Goal: Information Seeking & Learning: Learn about a topic

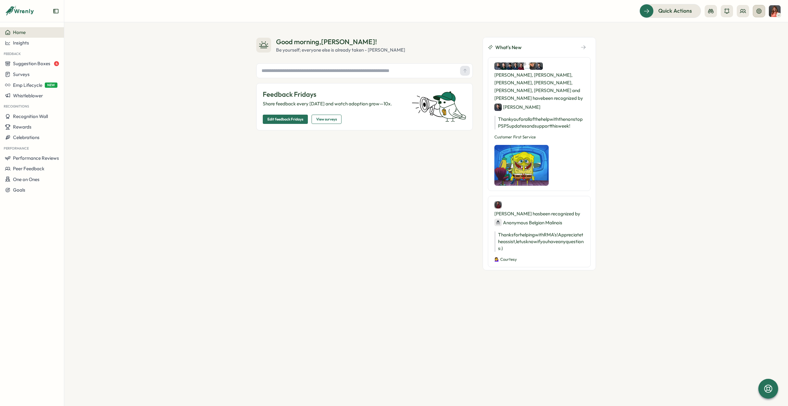
click at [759, 9] on icon at bounding box center [759, 11] width 6 height 6
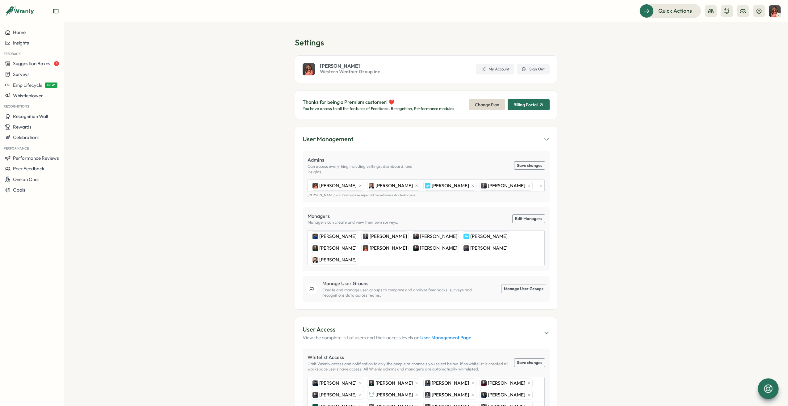
click at [768, 388] on icon at bounding box center [768, 388] width 10 height 10
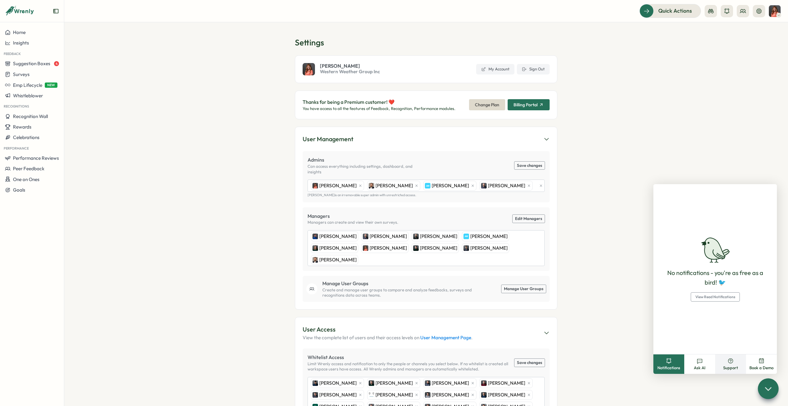
click at [726, 364] on button "Support" at bounding box center [730, 363] width 31 height 19
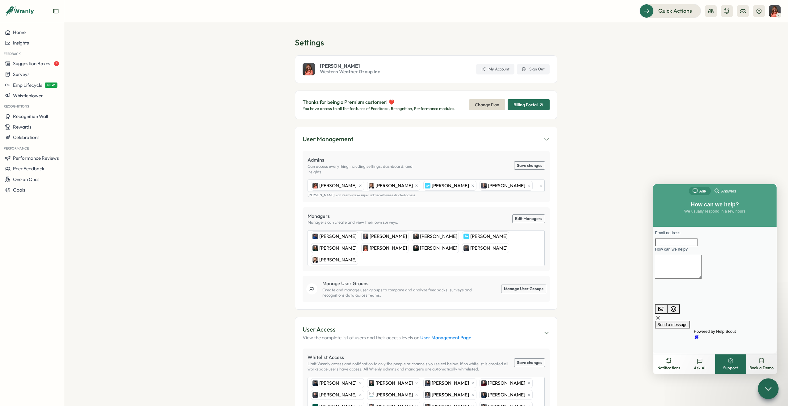
click at [697, 246] on input "Email address" at bounding box center [676, 242] width 43 height 8
type input "**********"
click at [701, 270] on textarea "How can we help?" at bounding box center [678, 267] width 47 height 24
drag, startPoint x: 711, startPoint y: 277, endPoint x: 644, endPoint y: 264, distance: 67.9
click at [653, 264] on html "**********" at bounding box center [714, 268] width 123 height 169
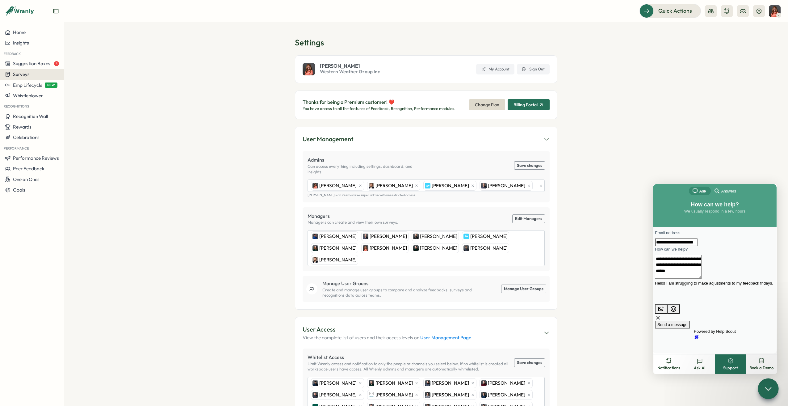
click at [37, 75] on div "Surveys" at bounding box center [32, 74] width 54 height 6
click at [24, 34] on span "Home" at bounding box center [19, 32] width 13 height 6
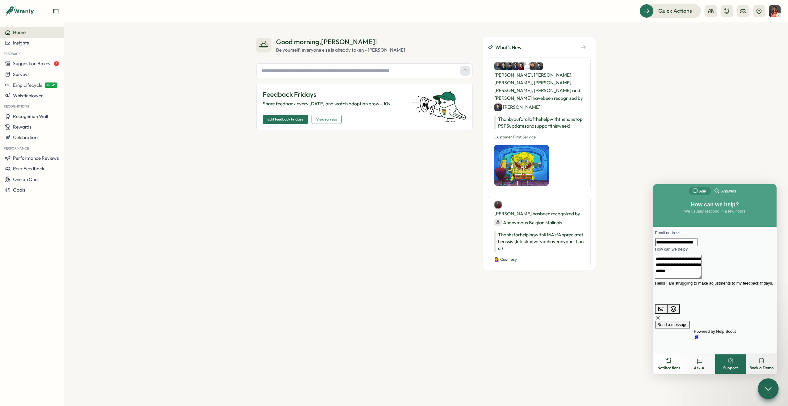
click at [295, 120] on span "Edit feedback Fridays" at bounding box center [285, 119] width 36 height 9
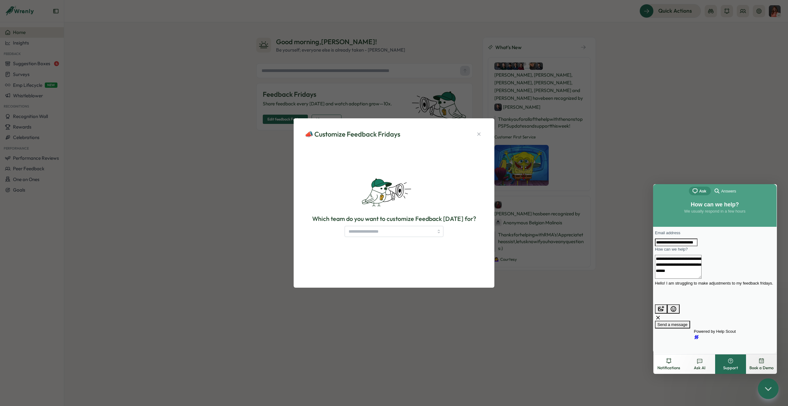
click at [369, 224] on div "Which team do you want to customize Feedback [DATE] for?" at bounding box center [394, 225] width 178 height 23
click at [370, 230] on input "search" at bounding box center [393, 231] width 99 height 11
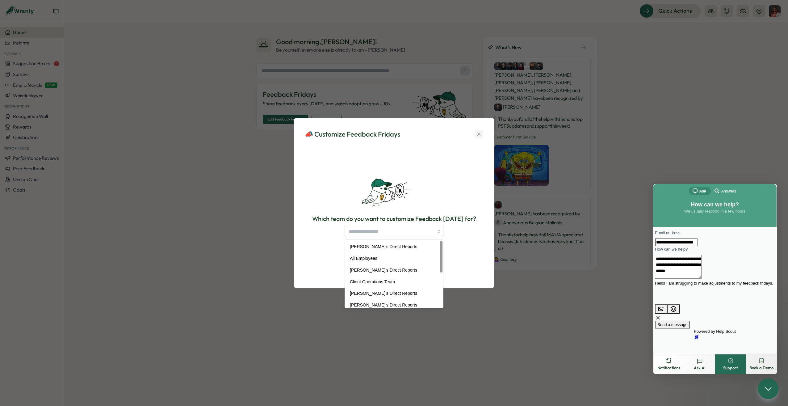
click at [482, 134] on button "button" at bounding box center [478, 134] width 9 height 9
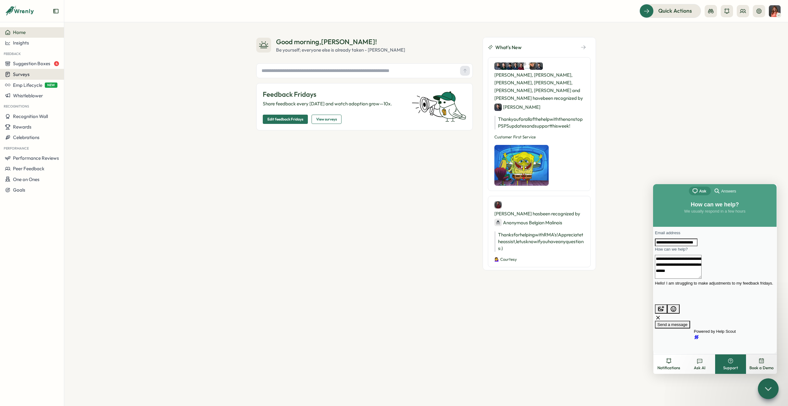
click at [34, 79] on button "Surveys" at bounding box center [32, 74] width 64 height 11
click at [39, 43] on div "Insights" at bounding box center [32, 43] width 54 height 6
click at [78, 30] on div "Surveys" at bounding box center [87, 31] width 44 height 7
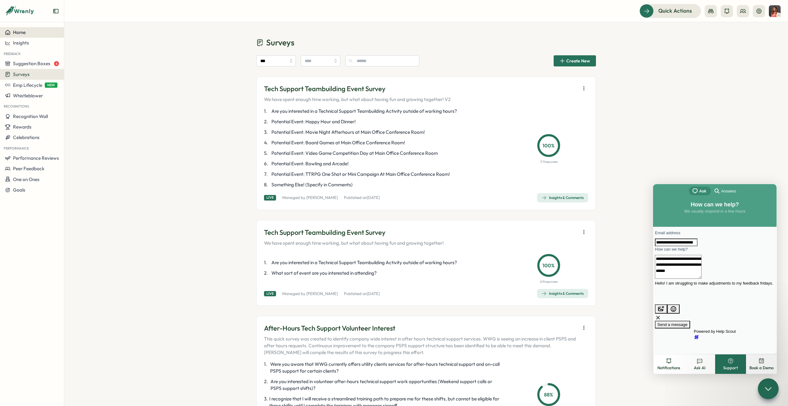
click at [36, 36] on button "Home" at bounding box center [32, 32] width 64 height 10
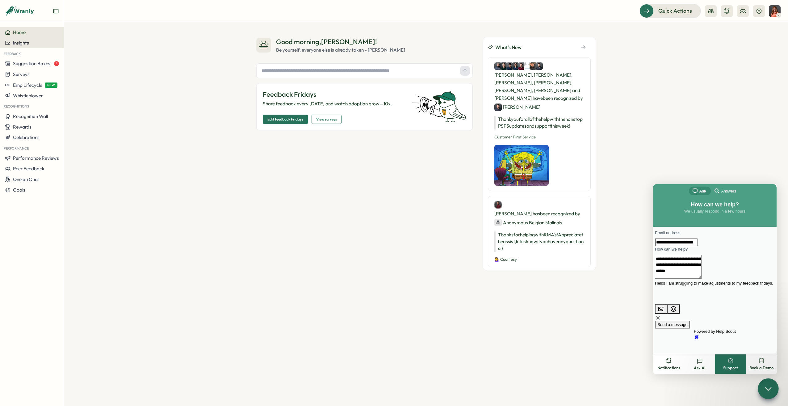
click at [38, 44] on div "Insights" at bounding box center [32, 43] width 54 height 6
click at [32, 77] on div "Surveys" at bounding box center [32, 74] width 54 height 6
click at [77, 66] on div "Insights" at bounding box center [88, 68] width 46 height 7
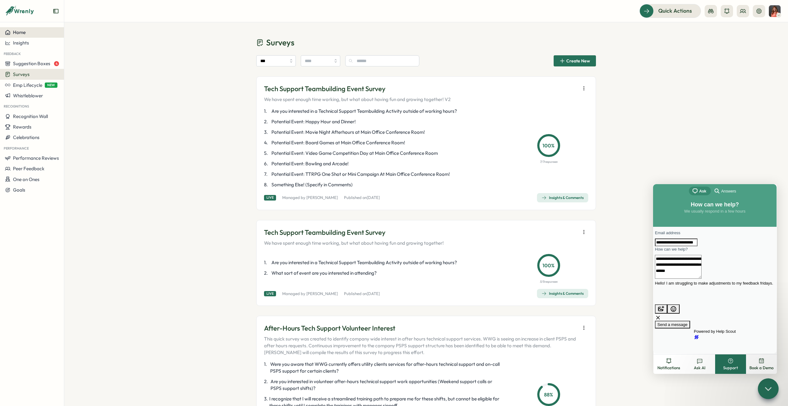
click at [22, 33] on span "Home" at bounding box center [19, 32] width 13 height 6
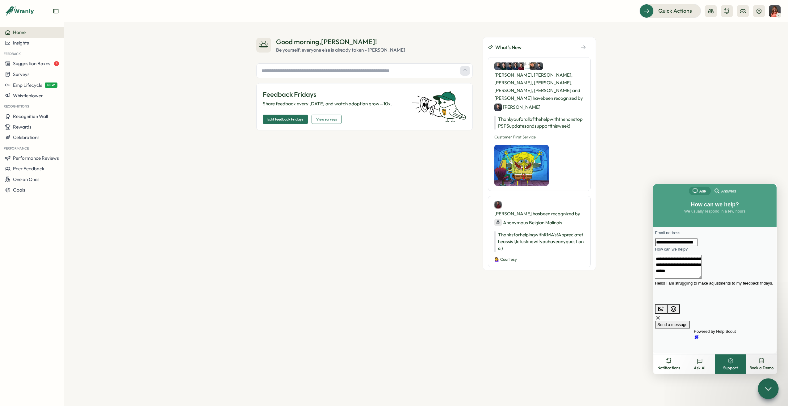
click at [329, 119] on span "View surveys" at bounding box center [326, 119] width 21 height 9
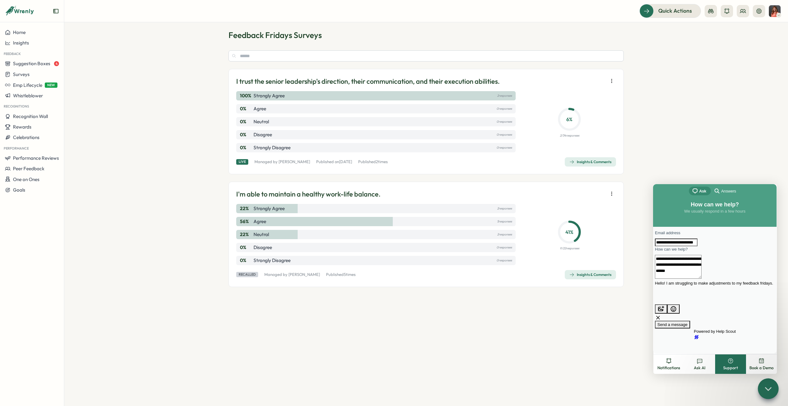
click at [732, 150] on section "Feedback Fridays Surveys I trust the senior leadership's direction, their commu…" at bounding box center [426, 213] width 724 height 383
click at [701, 278] on textarea "**********" at bounding box center [678, 267] width 47 height 24
click at [682, 117] on section "Feedback Fridays Surveys I trust the senior leadership's direction, their commu…" at bounding box center [426, 213] width 724 height 383
click at [596, 164] on div "Insights & Comments" at bounding box center [590, 161] width 42 height 5
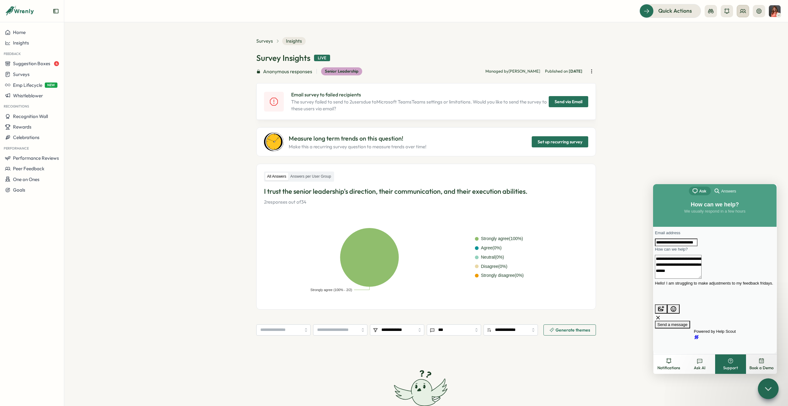
click at [746, 12] on button at bounding box center [743, 11] width 12 height 12
click at [588, 72] on icon "button" at bounding box center [591, 71] width 6 height 6
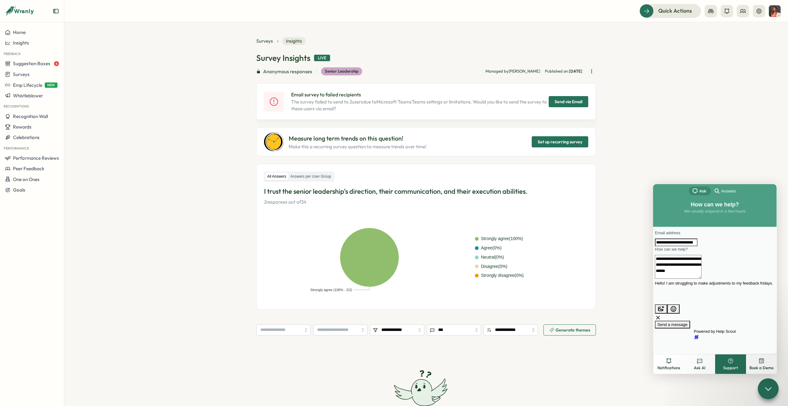
click at [701, 278] on textarea "**********" at bounding box center [678, 267] width 47 height 24
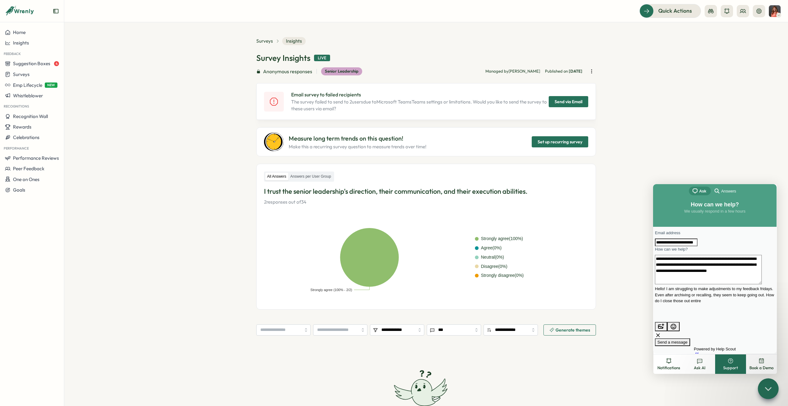
scroll to position [2, 0]
type textarea "**********"
click at [687, 340] on span "Send a message" at bounding box center [672, 342] width 30 height 5
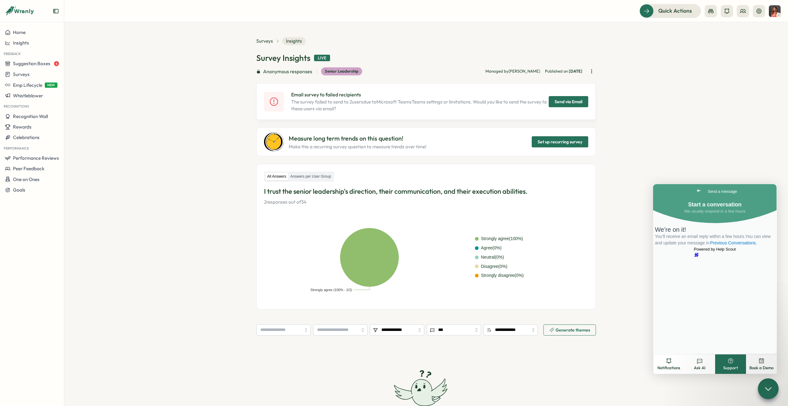
click at [736, 108] on section "**********" at bounding box center [426, 213] width 724 height 383
click at [264, 42] on span "Surveys" at bounding box center [264, 41] width 17 height 7
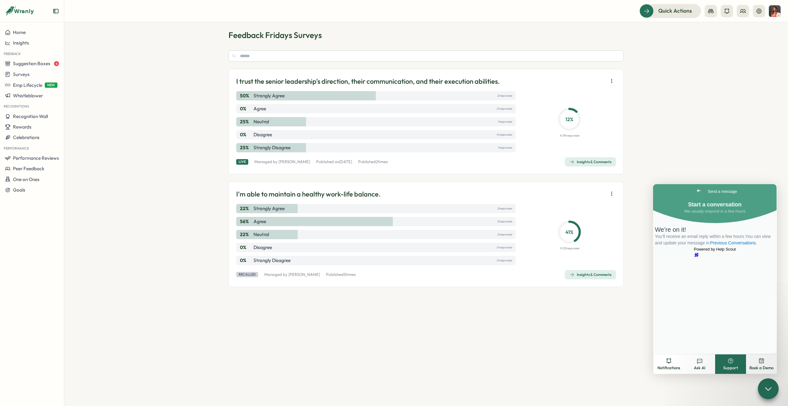
click at [611, 82] on icon "button" at bounding box center [611, 81] width 6 height 6
click at [325, 163] on p "Published [DATE][DATE]" at bounding box center [334, 162] width 36 height 6
click at [610, 82] on icon "button" at bounding box center [611, 81] width 6 height 6
click at [401, 166] on div "Live Managed by [PERSON_NAME] Published [DATE][DATE] Published 2 times Insights…" at bounding box center [426, 161] width 380 height 9
click at [590, 160] on div "Insights & Comments" at bounding box center [590, 161] width 42 height 5
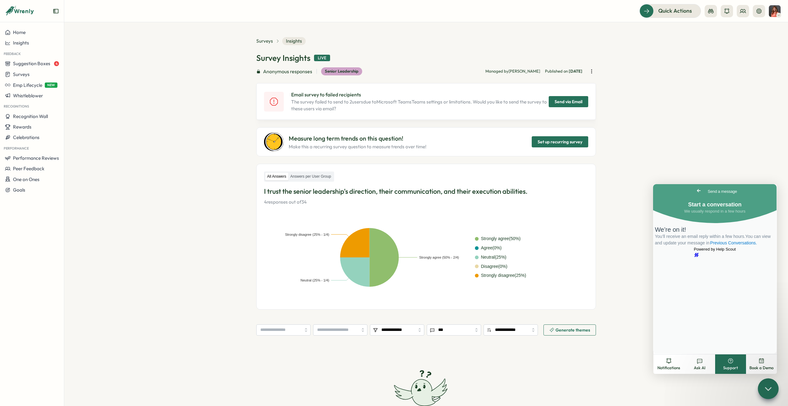
click at [591, 70] on icon "button" at bounding box center [591, 71] width 6 height 6
click at [589, 71] on icon "button" at bounding box center [591, 71] width 6 height 6
click at [570, 73] on button "View Audience" at bounding box center [546, 72] width 70 height 10
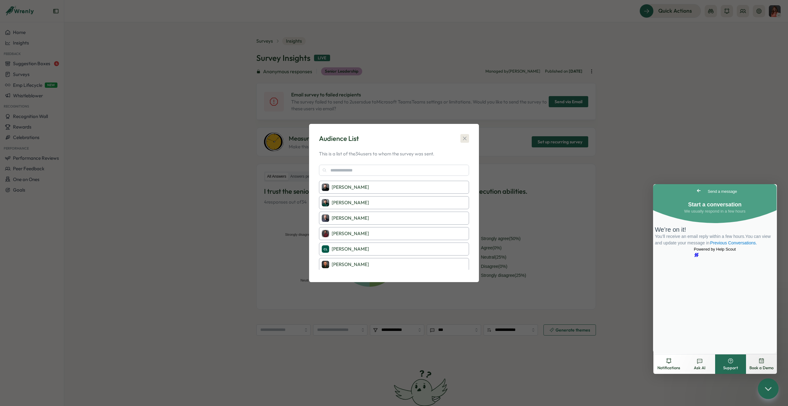
click at [465, 138] on icon "button" at bounding box center [464, 138] width 6 height 6
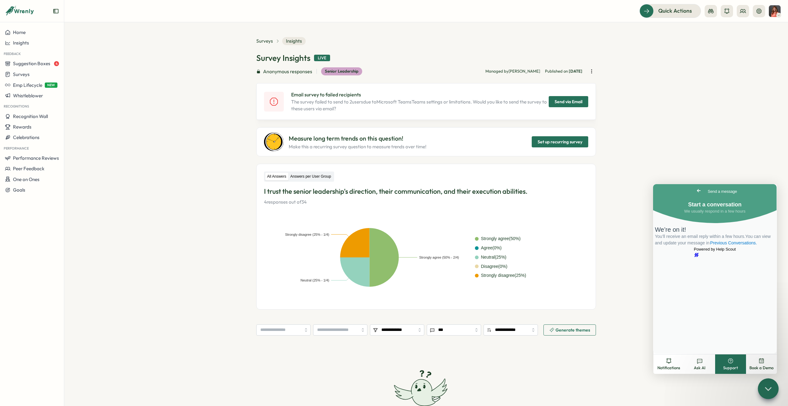
click at [313, 178] on label "Answers per User Group" at bounding box center [310, 177] width 44 height 8
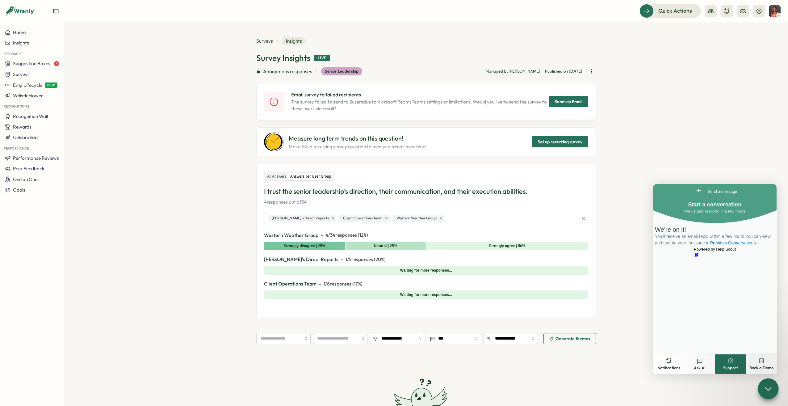
scroll to position [62, 0]
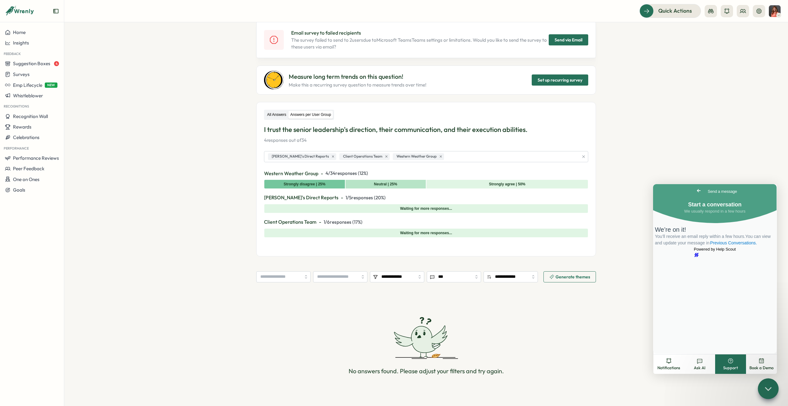
click at [282, 113] on label "All Answers" at bounding box center [276, 115] width 23 height 8
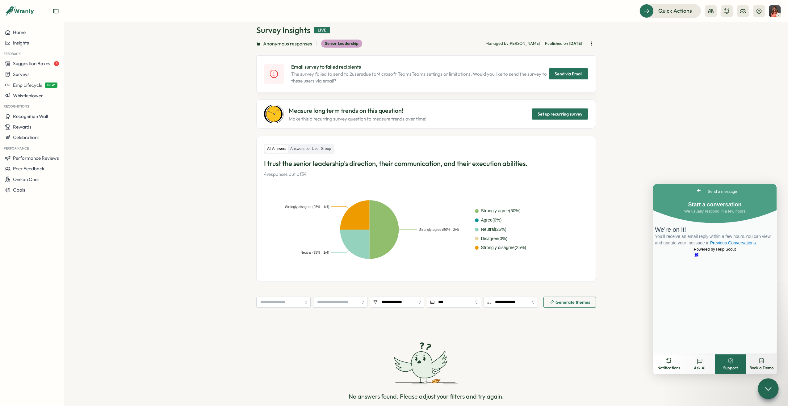
scroll to position [0, 0]
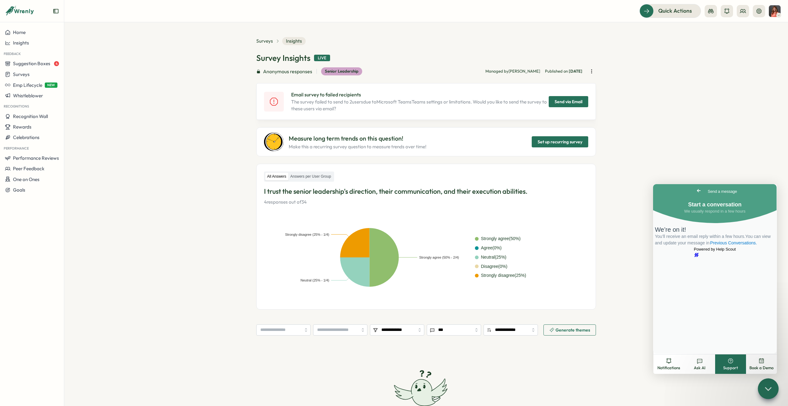
click at [20, 6] on icon at bounding box center [20, 11] width 30 height 10
click at [592, 73] on icon "button" at bounding box center [591, 71] width 6 height 6
click at [269, 42] on span "Surveys" at bounding box center [264, 41] width 17 height 7
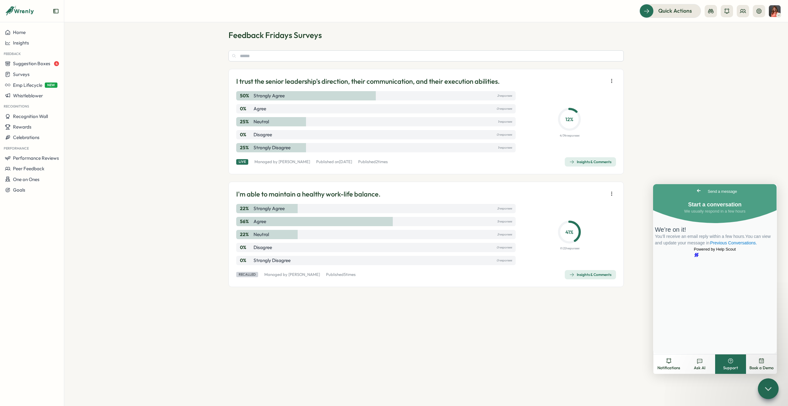
click at [240, 162] on div "Live" at bounding box center [242, 161] width 12 height 5
